Goal: Task Accomplishment & Management: Manage account settings

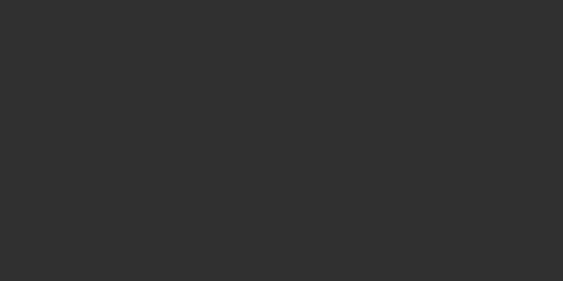
select select "10"
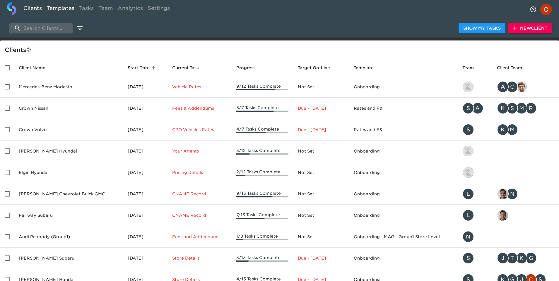
click at [58, 9] on link "Templates" at bounding box center [60, 9] width 33 height 14
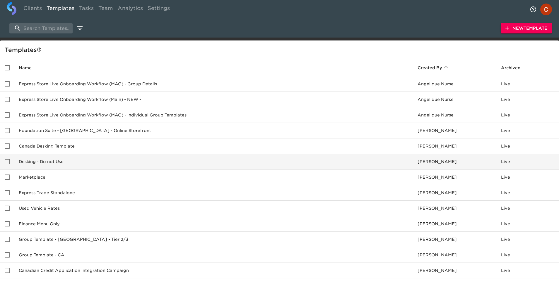
click at [55, 162] on td "Desking - Do not Use" at bounding box center [213, 162] width 399 height 16
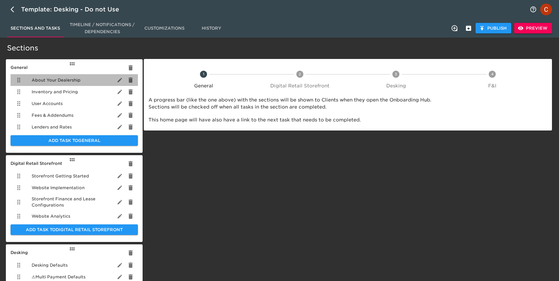
click at [47, 81] on span "About Your Dealership" at bounding box center [56, 80] width 49 height 6
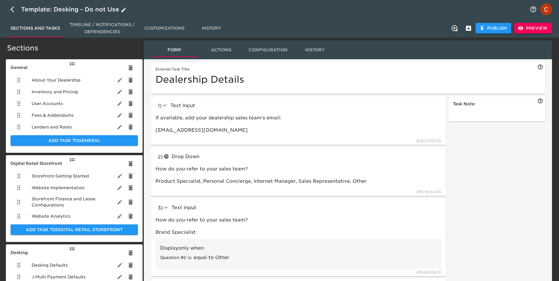
click at [12, 11] on icon "button" at bounding box center [14, 9] width 7 height 7
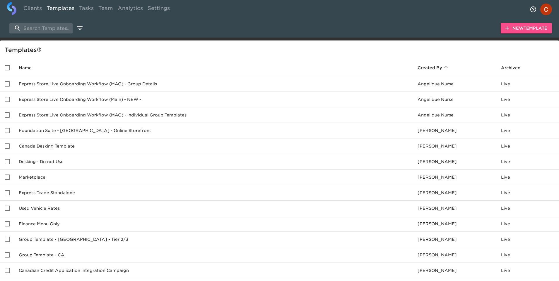
click at [545, 27] on span "New Template" at bounding box center [527, 28] width 42 height 7
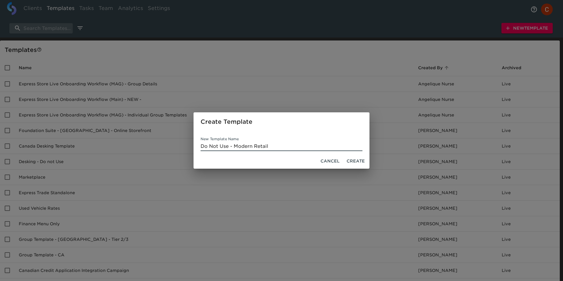
type input "Do Not Use - Modern Retail"
click at [356, 160] on span "Create" at bounding box center [355, 160] width 18 height 7
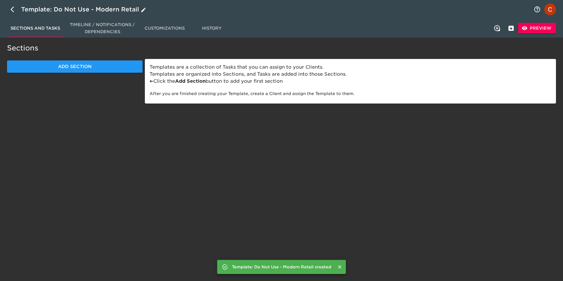
click at [12, 7] on icon "button" at bounding box center [14, 9] width 7 height 7
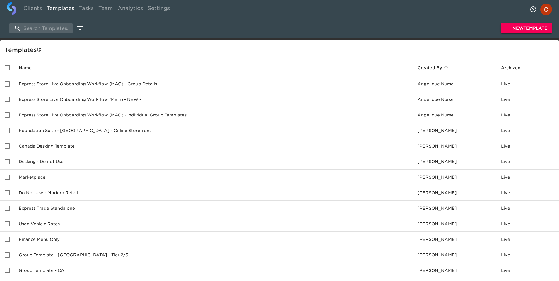
click at [520, 26] on span "New Template" at bounding box center [527, 28] width 42 height 7
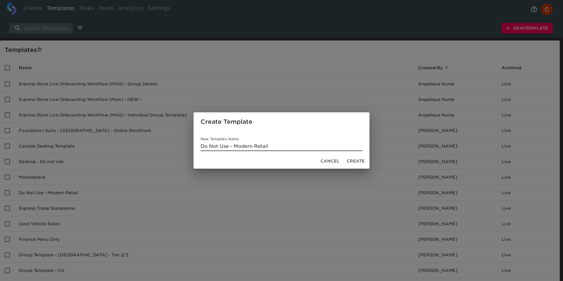
drag, startPoint x: 234, startPoint y: 143, endPoint x: 288, endPoint y: 145, distance: 53.7
click at [288, 145] on input "Do Not Use - Modern Retail" at bounding box center [281, 146] width 162 height 9
click at [275, 145] on input "Do Not Use - Modern Retail" at bounding box center [281, 146] width 162 height 9
drag, startPoint x: 271, startPoint y: 145, endPoint x: 234, endPoint y: 147, distance: 37.5
click at [234, 147] on input "Do Not Use - Modern Retail" at bounding box center [281, 146] width 162 height 9
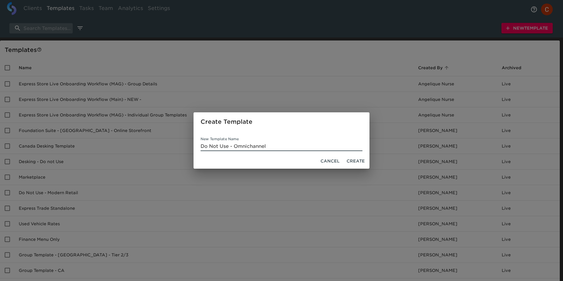
type input "Do Not Use - Omnichannel"
click at [355, 159] on span "Create" at bounding box center [355, 160] width 18 height 7
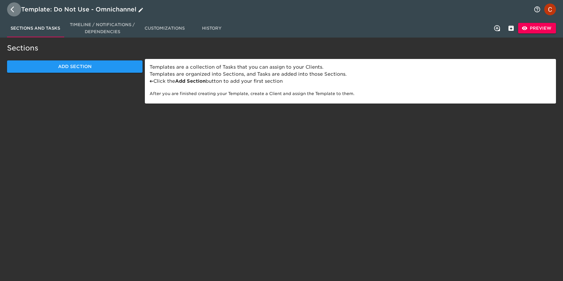
click at [12, 8] on icon "button" at bounding box center [14, 9] width 7 height 7
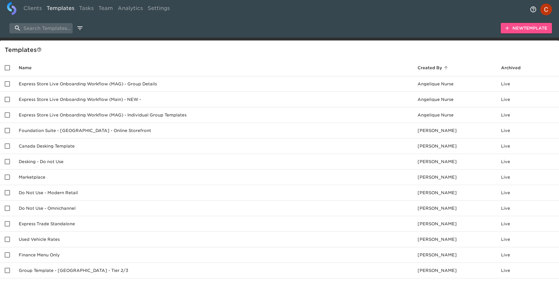
click at [523, 28] on span "New Template" at bounding box center [527, 28] width 42 height 7
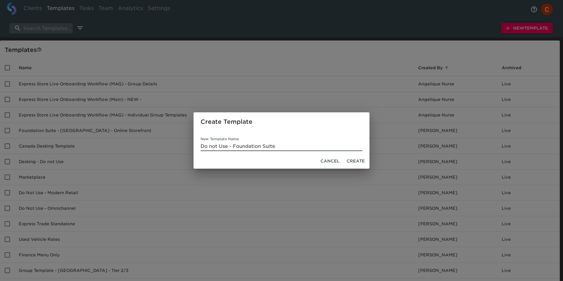
type input "Do not Use - Foundation Suite"
click at [358, 161] on span "Create" at bounding box center [355, 160] width 18 height 7
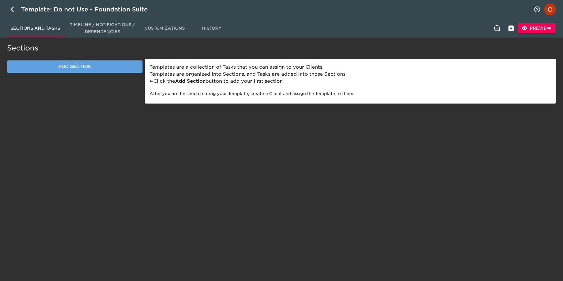
click at [84, 68] on span "Add Section" at bounding box center [74, 67] width 122 height 8
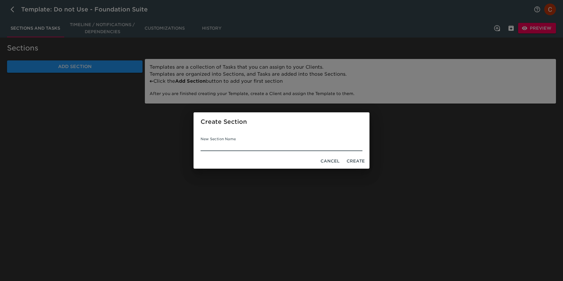
type input "F"
type input "General"
click at [355, 163] on span "Create" at bounding box center [355, 160] width 18 height 7
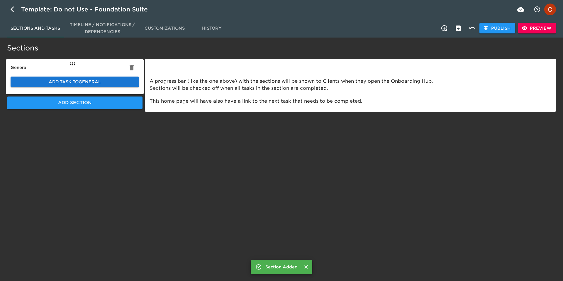
click at [62, 82] on span "Add Task to General" at bounding box center [74, 81] width 119 height 7
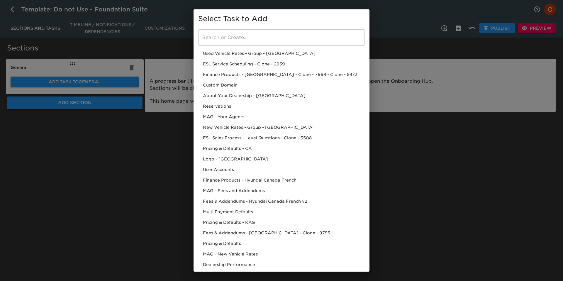
click at [214, 36] on input "search" at bounding box center [281, 37] width 166 height 16
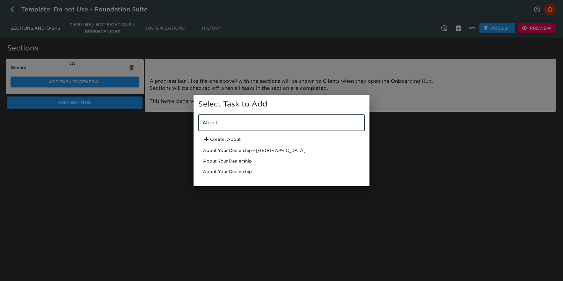
type input "About"
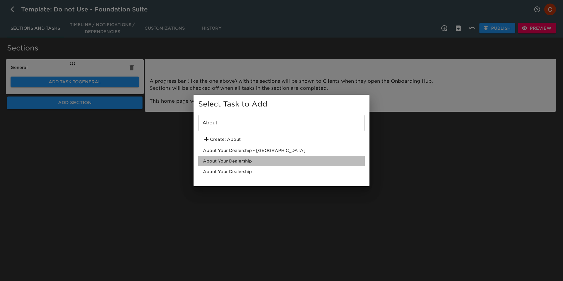
click at [235, 165] on div "About Your Dealership" at bounding box center [281, 161] width 166 height 11
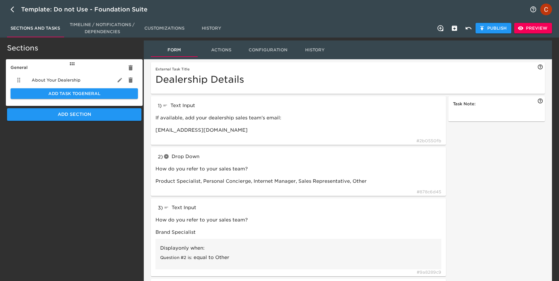
click at [158, 11] on div "Template: Do not Use - Foundation Suite" at bounding box center [279, 9] width 559 height 19
click at [123, 12] on div "Template: Do not Use - Foundation Suite" at bounding box center [88, 9] width 135 height 9
click at [118, 10] on input "Do not Use - Foundation Suite" at bounding box center [273, 9] width 505 height 9
type input "Do not Use - Foundation Suite - Non CDK CRM"
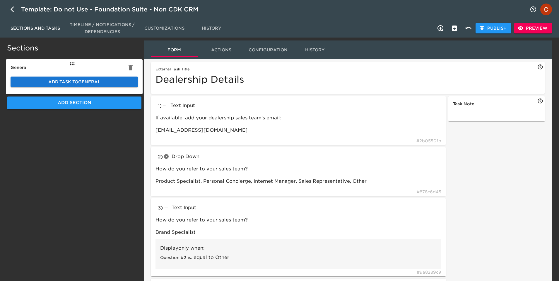
click at [80, 81] on span "Add Task to General" at bounding box center [74, 81] width 118 height 7
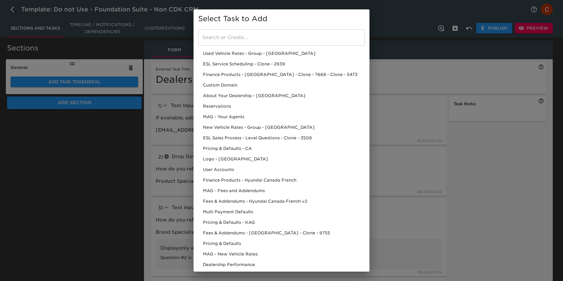
click at [109, 173] on div "Select Task to Add ​ Used Vehicle Rates - Group - USA ESL Service Scheduling - …" at bounding box center [281, 140] width 563 height 281
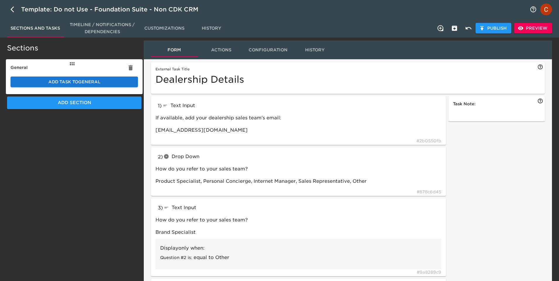
click at [62, 86] on button "Add Task to General" at bounding box center [74, 81] width 127 height 11
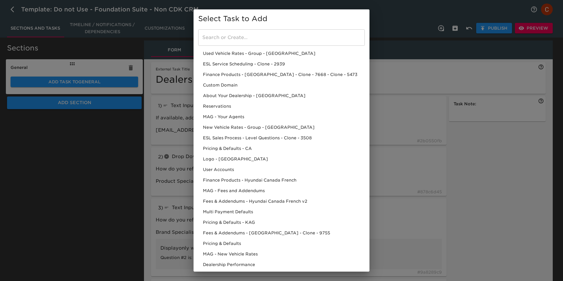
click at [228, 41] on input "search" at bounding box center [281, 37] width 166 height 16
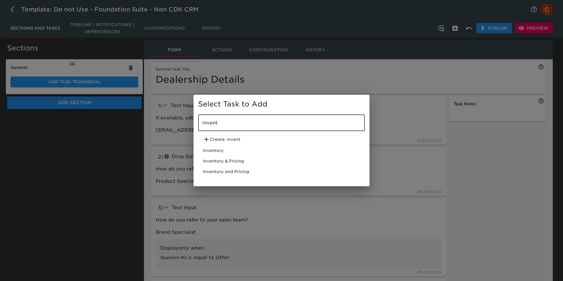
type input "invent"
click at [232, 160] on div "Inventory & Pricing" at bounding box center [281, 161] width 166 height 11
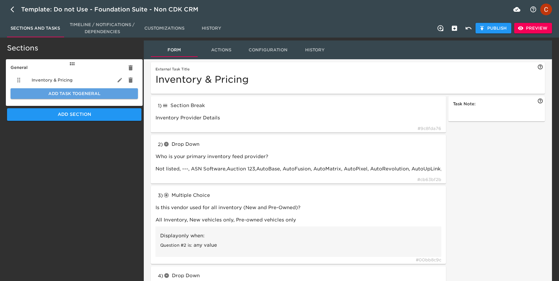
click at [100, 96] on span "Add Task to General" at bounding box center [74, 93] width 118 height 7
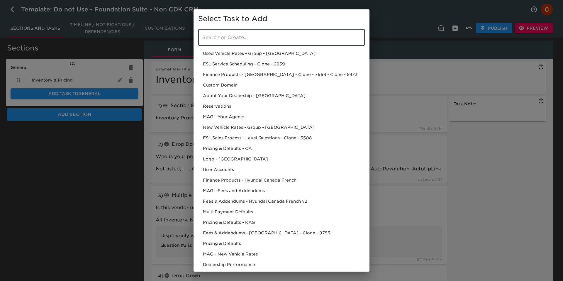
click at [212, 40] on input "search" at bounding box center [281, 37] width 166 height 16
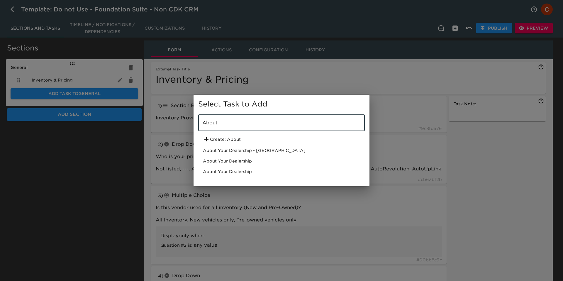
type input "About"
click at [219, 159] on div "About Your Dealership" at bounding box center [281, 161] width 166 height 11
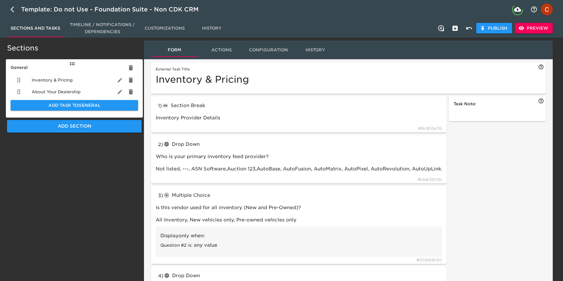
type input "textInput"
type input "If available, add your dealership sales team's email:"
type input "How do you refer to your sales team?"
type input "Product Specialist, Personal Concierge, Internet Manager, Sales Representative,…"
type input "textInput"
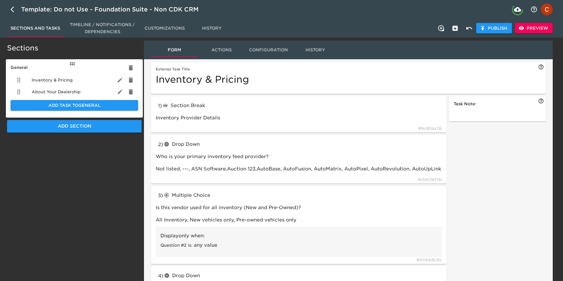
type input "How do you refer to your sales team?"
type input "Brand Specialist"
type input "equal"
type input "textInput"
type input "What is your accessory labor rate per hour?"
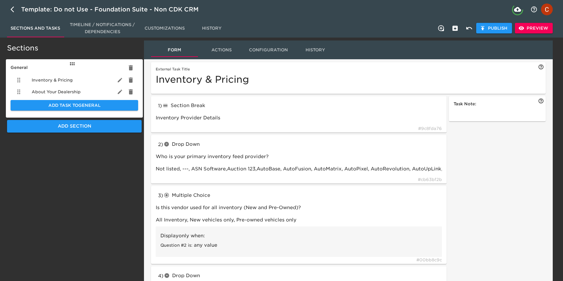
type input "$120"
type input "checkboxes"
type input "Which languages does your dealership primarily use to communicate with customer…"
type input "English, Spanish, French"
type input "radioButtons"
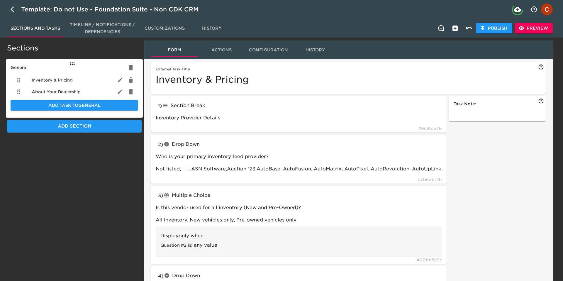
type input "Do you want to collect reservations and/or deposits using Stripe for Business?"
type input "Yes, No, I need more info"
type input "textBlock"
type input "Yes, I need more info"
type input "tableInput"
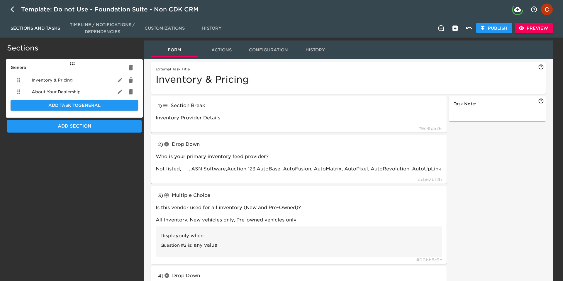
type input "A few more questions:"
type input "Yes"
type input "dropdown"
type input "Which CRM do you use?"
type input "textInput"
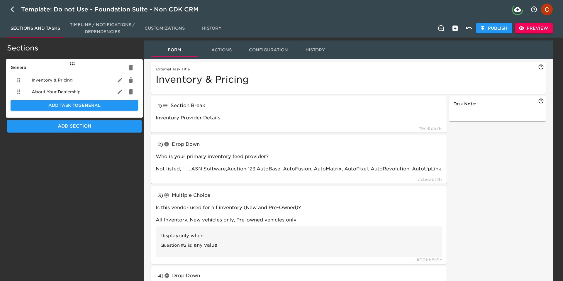
type input "Enter your store's CRM Site ID#:"
type input "textInput"
type input "What is your ADF email for your CRM?"
type input "dropdown"
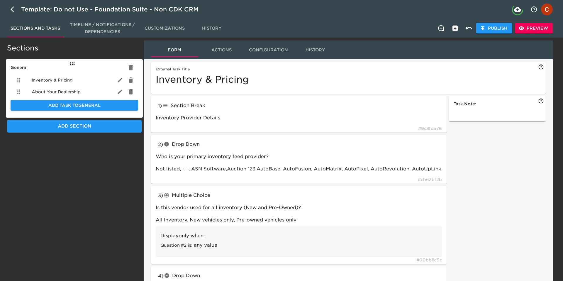
type input "textInput"
type input "If your DMS is not listed, please add it below."
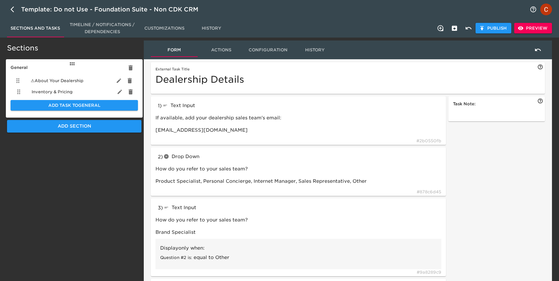
drag, startPoint x: 18, startPoint y: 94, endPoint x: 17, endPoint y: 81, distance: 12.9
click at [17, 81] on ul "Inventory & Pricing ⚠ About Your Dealership" at bounding box center [74, 86] width 127 height 28
click at [44, 106] on span "Add Task to General" at bounding box center [74, 105] width 118 height 7
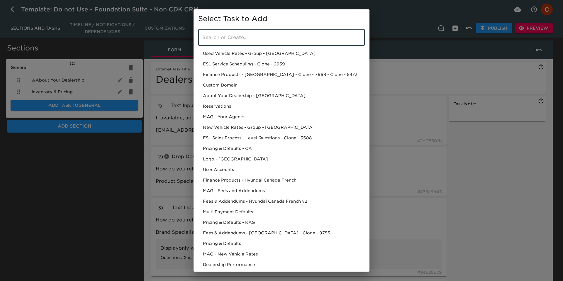
click at [220, 40] on input "search" at bounding box center [281, 37] width 166 height 16
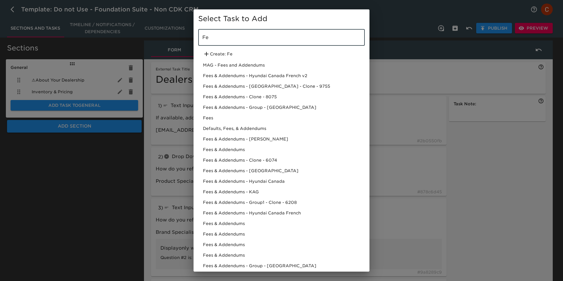
type input "F"
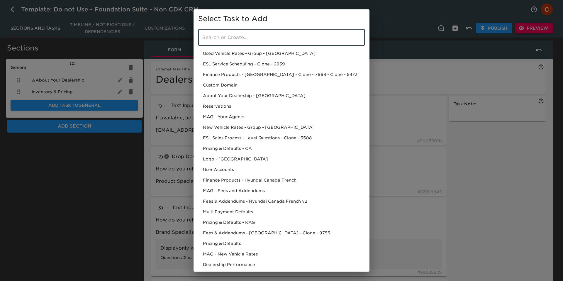
click at [98, 169] on div "Select Task to Add ​ Used Vehicle Rates - Group - USA ESL Service Scheduling - …" at bounding box center [281, 140] width 563 height 281
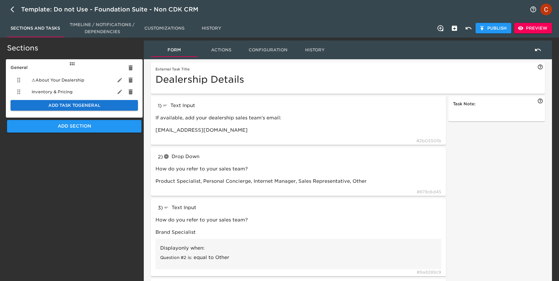
click at [100, 108] on span "Add Task to General" at bounding box center [74, 105] width 118 height 7
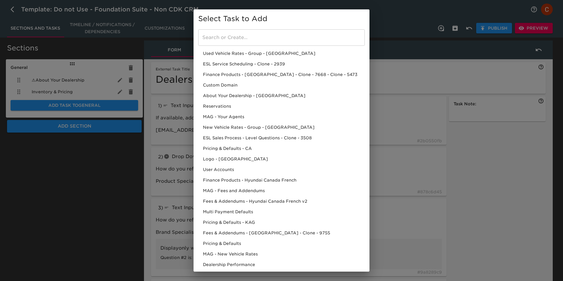
click at [212, 41] on input "search" at bounding box center [281, 37] width 166 height 16
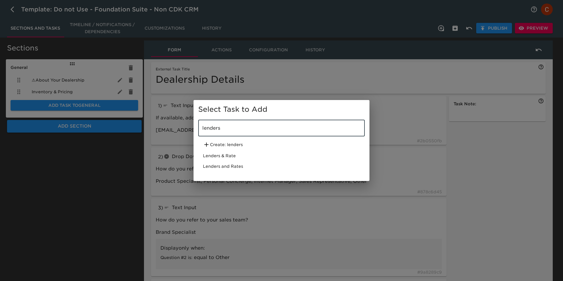
type input "lenders"
click at [225, 166] on div "Lenders and Rates" at bounding box center [281, 166] width 166 height 11
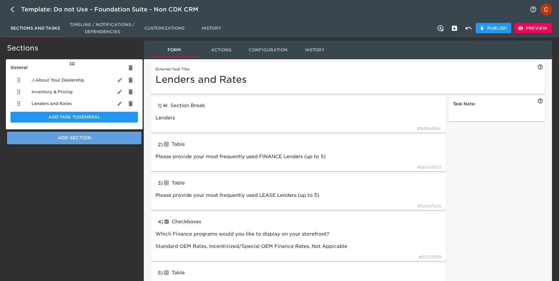
click at [75, 139] on span "Add Section" at bounding box center [74, 138] width 122 height 8
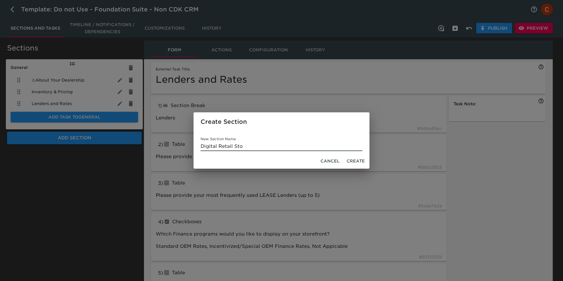
type input "Digital Retail Sto"
click at [334, 159] on span "Cancel" at bounding box center [329, 160] width 19 height 7
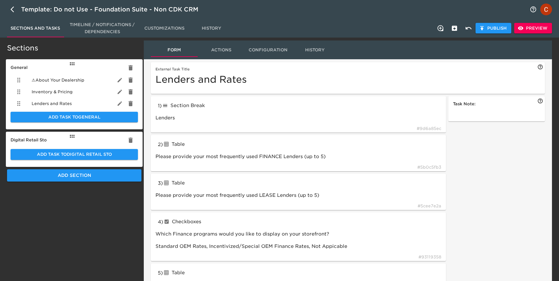
click at [44, 139] on h6 "Digital Retail Sto" at bounding box center [74, 140] width 127 height 8
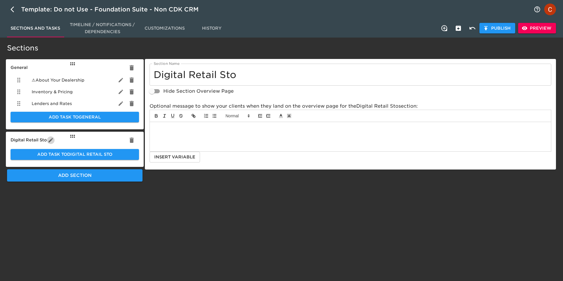
click at [51, 139] on icon "button" at bounding box center [51, 140] width 6 height 6
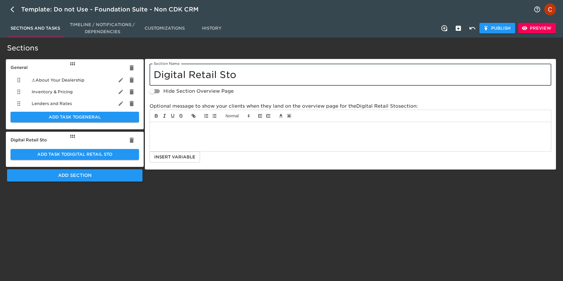
click at [244, 76] on input "Digital Retail Sto" at bounding box center [349, 75] width 401 height 22
type input "Digital Retail Storefront"
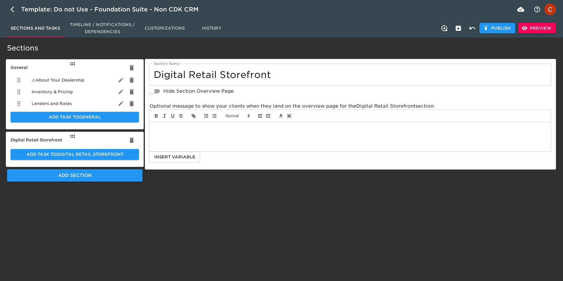
click at [165, 202] on html "Template: Do not Use - Foundation Suite - Non CDK CRM Sections and Tasks Timeli…" at bounding box center [281, 101] width 563 height 202
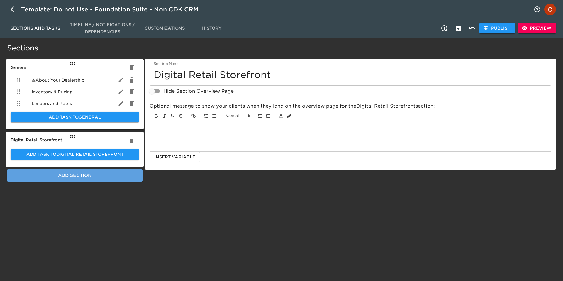
click at [69, 179] on button "Add Section" at bounding box center [74, 175] width 135 height 12
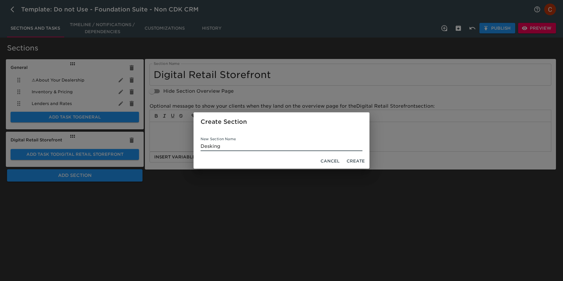
type input "Desking"
click at [355, 162] on span "Create" at bounding box center [355, 160] width 18 height 7
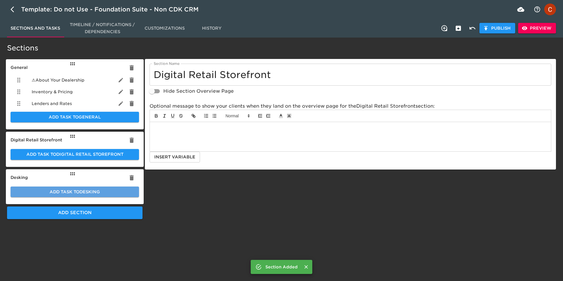
click at [78, 188] on span "Add Task to Desking" at bounding box center [74, 191] width 119 height 7
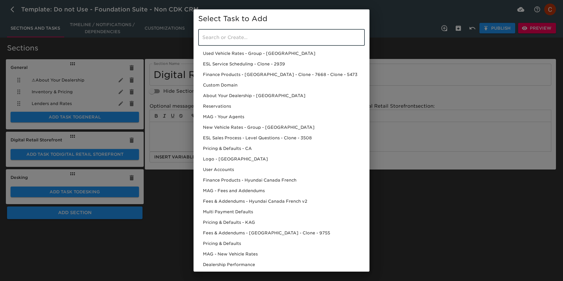
click at [224, 35] on input "search" at bounding box center [281, 37] width 166 height 16
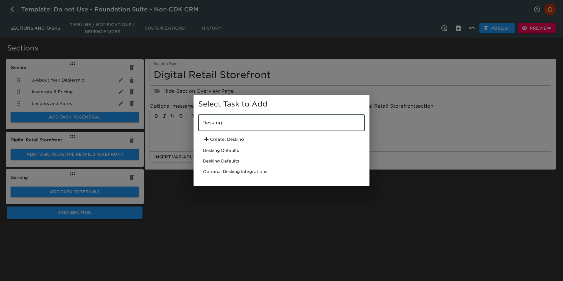
type input "Desking"
click at [221, 152] on div "Desking Defaults" at bounding box center [281, 150] width 166 height 11
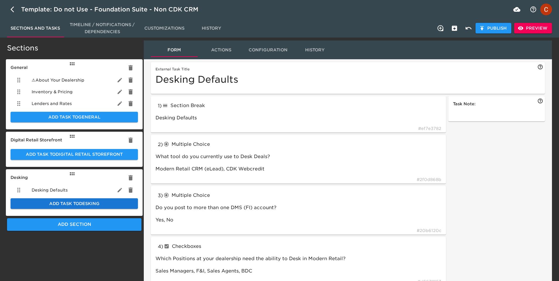
click at [96, 204] on span "Add Task to Desking" at bounding box center [74, 203] width 118 height 7
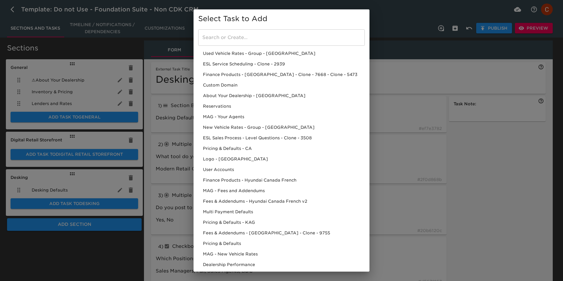
click at [217, 40] on input "search" at bounding box center [281, 37] width 166 height 16
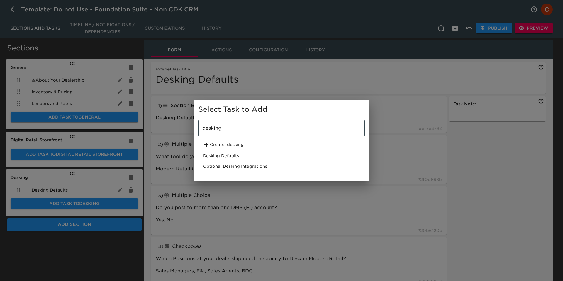
type input "desking"
click at [218, 168] on div "Optional Desking Integrations" at bounding box center [281, 166] width 166 height 11
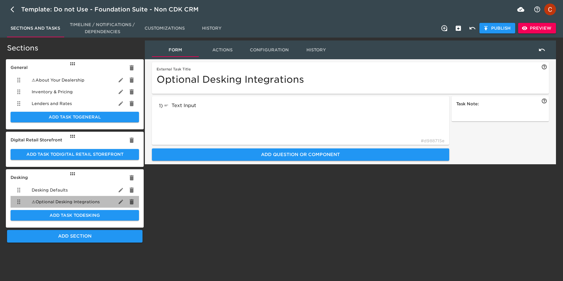
click at [70, 200] on span "⚠ Optional Desking Integrations" at bounding box center [66, 202] width 68 height 6
click at [133, 200] on icon "delete" at bounding box center [131, 201] width 7 height 7
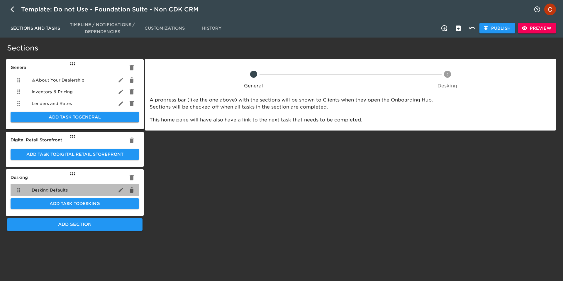
click at [38, 191] on span "Desking Defaults" at bounding box center [50, 190] width 36 height 6
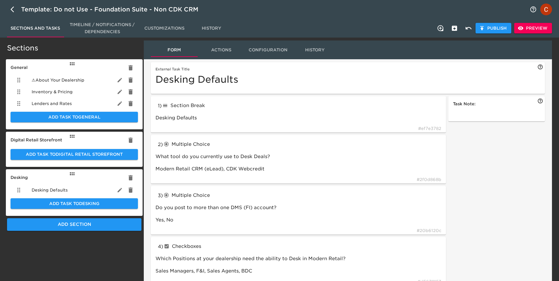
click at [214, 26] on span "History" at bounding box center [212, 28] width 40 height 7
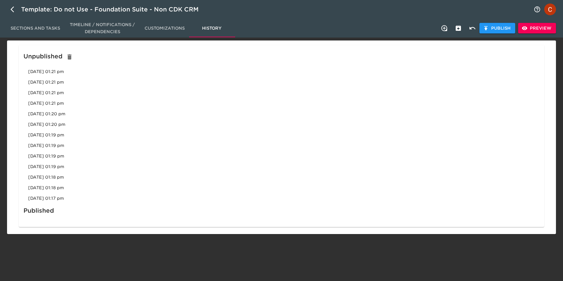
click at [167, 30] on span "Customizations" at bounding box center [164, 28] width 40 height 7
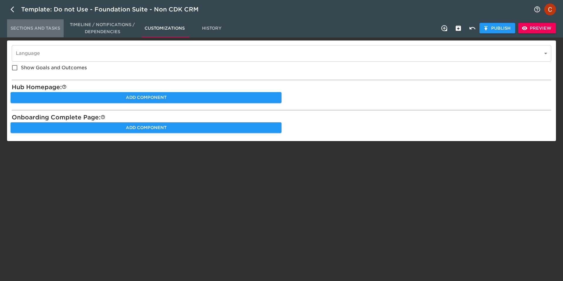
click at [26, 33] on button "Sections and Tasks" at bounding box center [35, 28] width 57 height 18
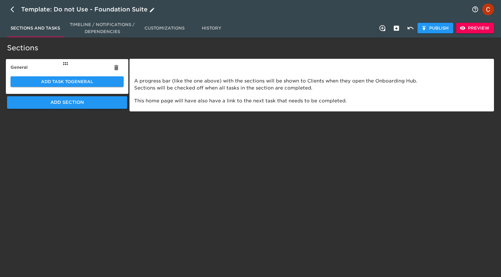
click at [16, 9] on icon "button" at bounding box center [14, 9] width 7 height 7
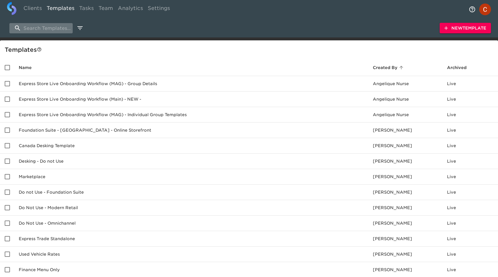
click at [40, 28] on input "search" at bounding box center [40, 28] width 63 height 10
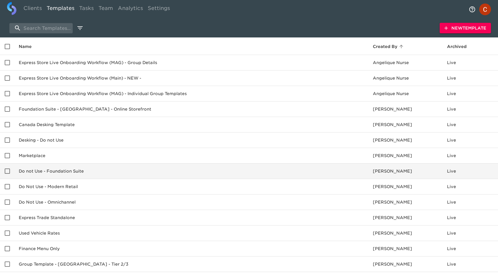
scroll to position [23, 0]
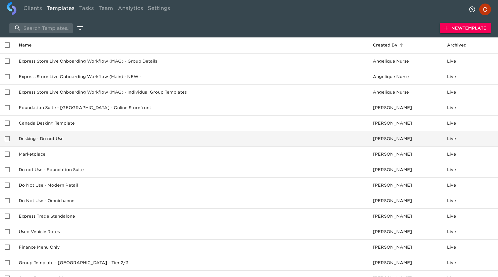
click at [42, 139] on td "Desking - Do not Use" at bounding box center [191, 139] width 354 height 16
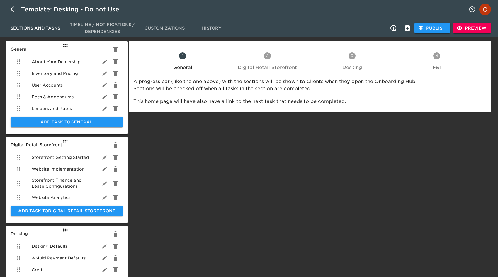
scroll to position [11, 0]
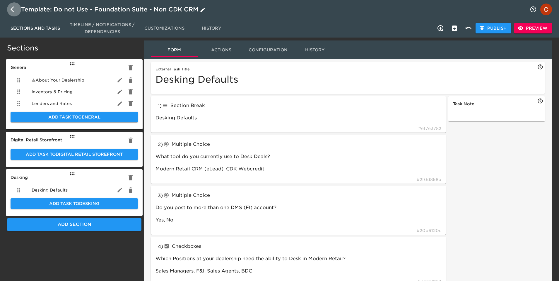
click at [14, 10] on icon "button" at bounding box center [14, 9] width 7 height 7
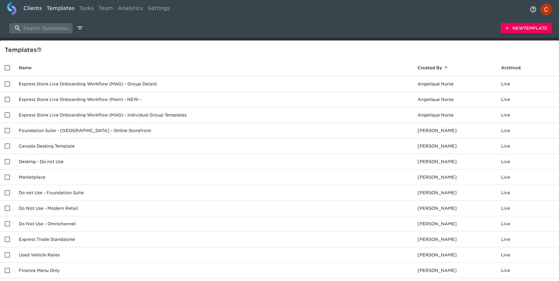
click at [31, 10] on link "Clients" at bounding box center [32, 9] width 23 height 14
select select "10"
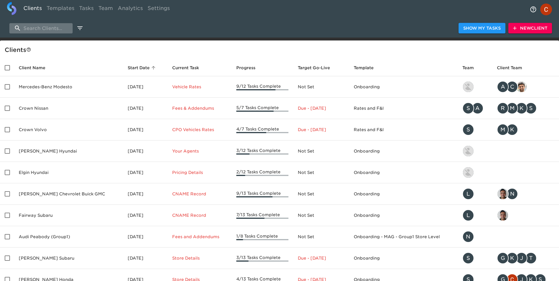
click at [39, 28] on input "search" at bounding box center [40, 28] width 63 height 10
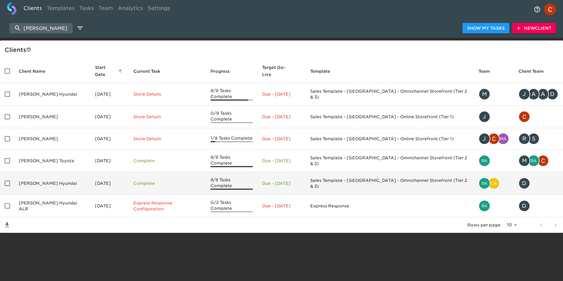
type input "[PERSON_NAME]"
click at [34, 172] on td "[PERSON_NAME] Hyundai" at bounding box center [52, 183] width 76 height 23
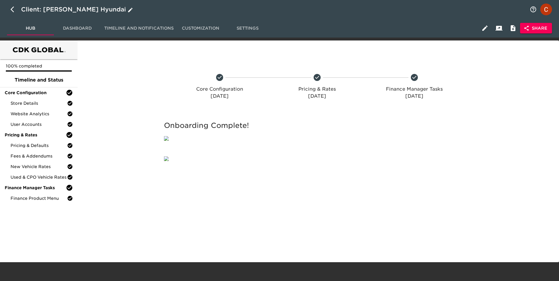
click at [11, 9] on icon "button" at bounding box center [13, 9] width 4 height 6
select select "10"
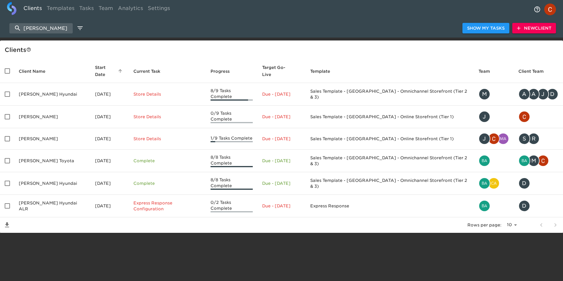
click at [37, 22] on div "[PERSON_NAME] Show My Tasks New Client" at bounding box center [281, 28] width 563 height 19
click at [37, 24] on input "[PERSON_NAME]" at bounding box center [40, 28] width 63 height 10
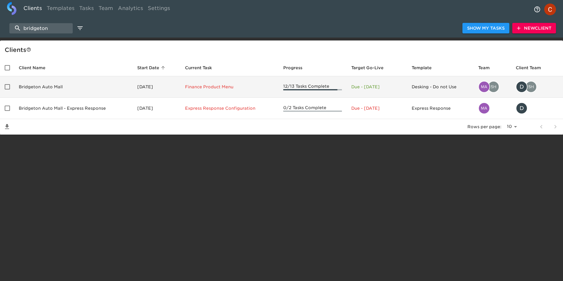
type input "bridgeton"
click at [46, 90] on td "Bridgeton Auto Mall" at bounding box center [73, 86] width 118 height 21
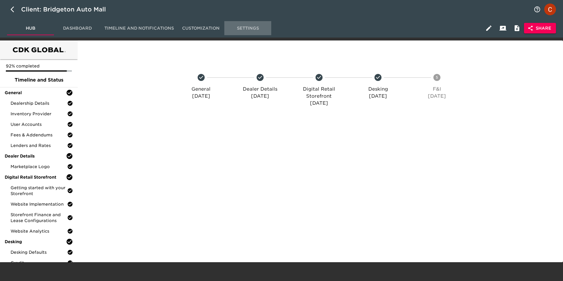
click at [248, 26] on span "Settings" at bounding box center [248, 28] width 40 height 7
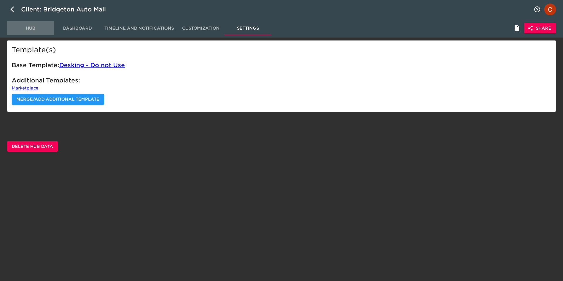
click at [30, 30] on span "Hub" at bounding box center [31, 28] width 40 height 7
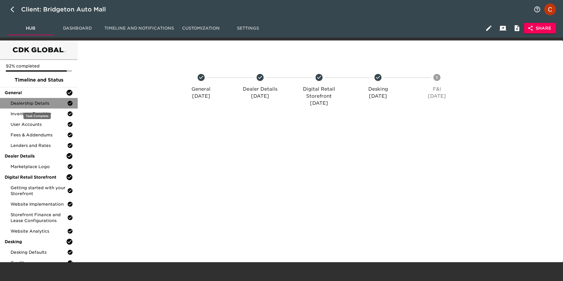
click at [42, 102] on span "Dealership Details" at bounding box center [39, 103] width 57 height 6
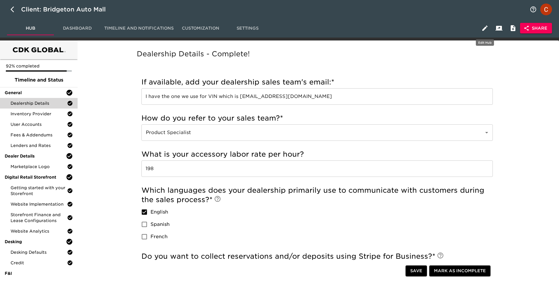
click at [484, 27] on icon "button" at bounding box center [485, 28] width 7 height 7
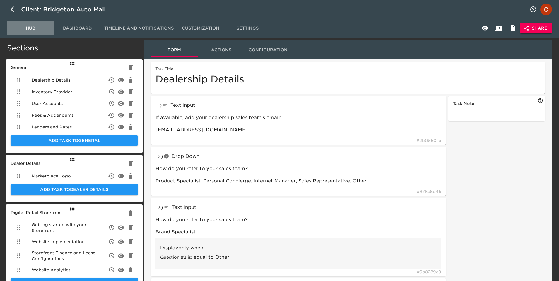
click at [23, 30] on span "Hub" at bounding box center [31, 28] width 40 height 7
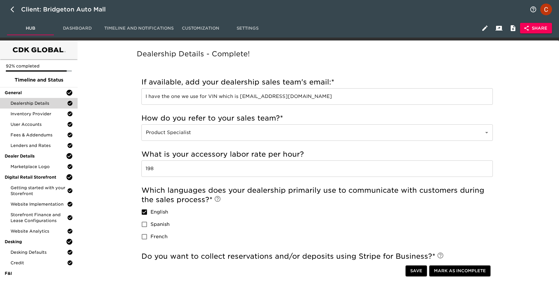
click at [253, 30] on span "Settings" at bounding box center [248, 28] width 40 height 7
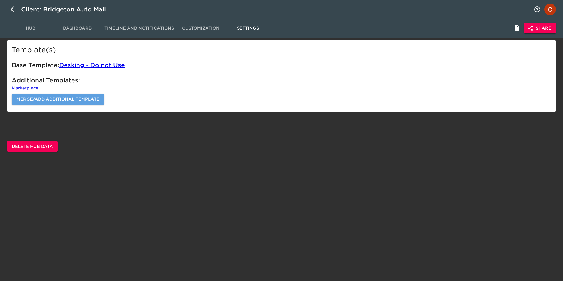
click at [43, 99] on span "Merge/Add Additional Template" at bounding box center [57, 99] width 83 height 7
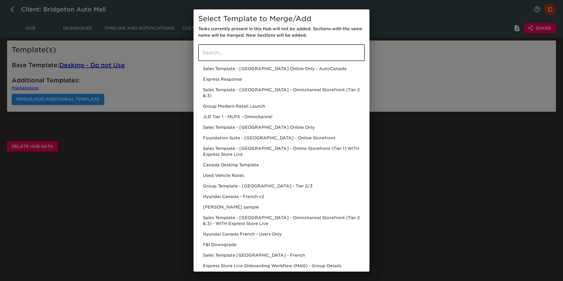
click at [240, 53] on input "search" at bounding box center [281, 53] width 166 height 16
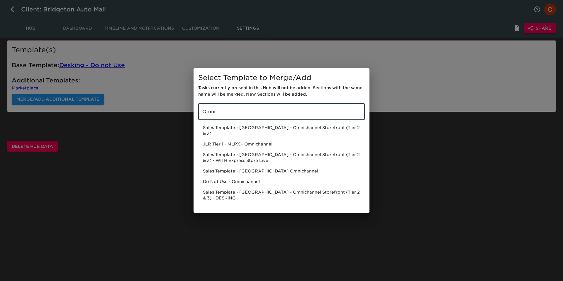
type input "Omni"
click at [103, 44] on div "Select Template to Merge/Add Tasks currently present in this Hub will not be ad…" at bounding box center [281, 140] width 563 height 281
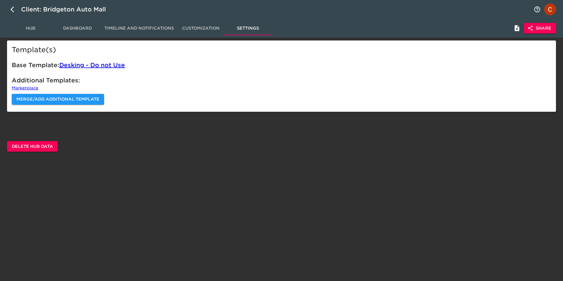
click at [77, 26] on span "Dashboard" at bounding box center [77, 28] width 40 height 7
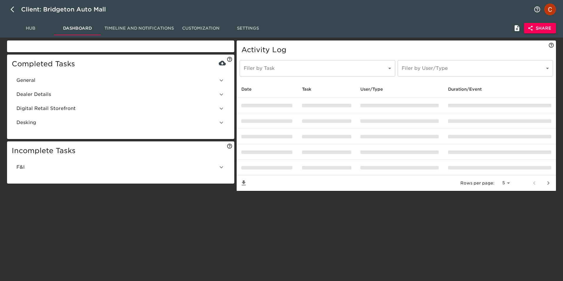
click at [115, 23] on button "Timeline and Notifications" at bounding box center [139, 28] width 76 height 14
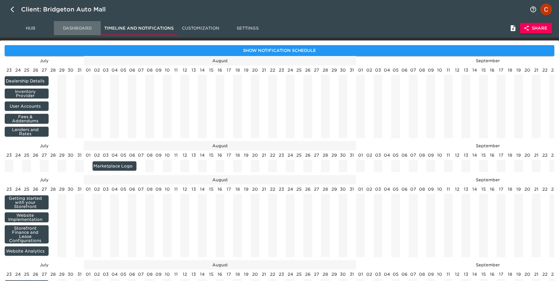
click at [67, 29] on span "Dashboard" at bounding box center [77, 28] width 40 height 7
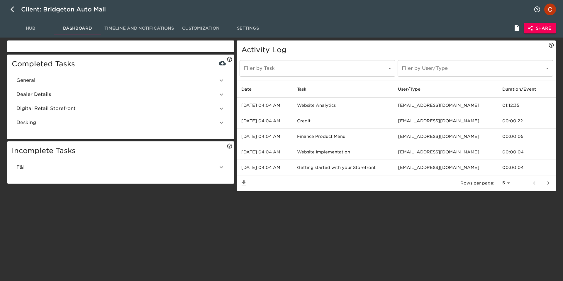
click at [22, 36] on div "Hub Dashboard Timeline and Notifications Customization Settings Share" at bounding box center [281, 28] width 563 height 19
click at [24, 29] on span "Hub" at bounding box center [31, 28] width 40 height 7
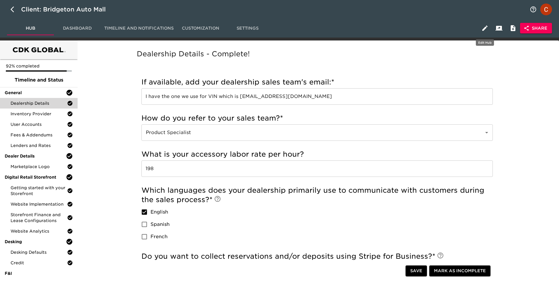
click at [483, 25] on icon "button" at bounding box center [485, 28] width 7 height 7
